Goal: Transaction & Acquisition: Purchase product/service

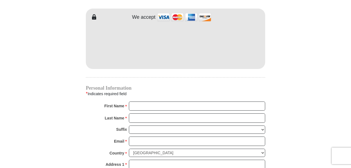
scroll to position [488, 0]
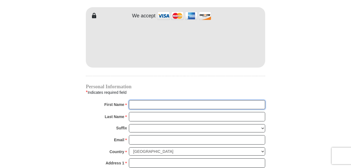
type input "[PERSON_NAME]"
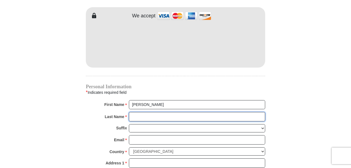
type input "[PERSON_NAME]"
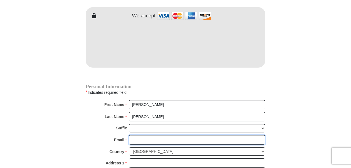
click at [166, 135] on input "Email *" at bounding box center [197, 139] width 136 height 9
type input "[EMAIL_ADDRESS][DOMAIN_NAME]"
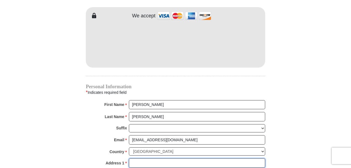
type input "[STREET_ADDRESS]"
type input "DE [PERSON_NAME]"
select select "IL"
type input "60115"
type input "9362304676"
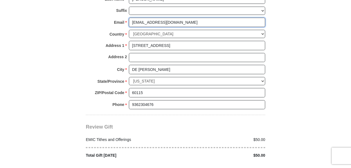
scroll to position [691, 0]
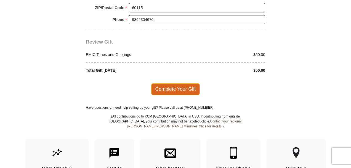
click at [183, 85] on span "Complete Your Gift" at bounding box center [175, 89] width 49 height 12
